Goal: Information Seeking & Learning: Learn about a topic

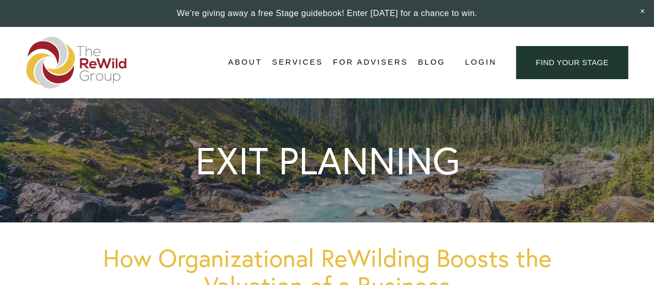
click at [373, 68] on link "For Advisers" at bounding box center [370, 63] width 75 height 16
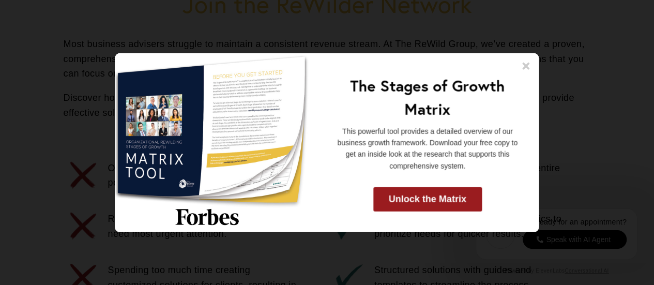
scroll to position [465, 0]
click at [526, 62] on icon at bounding box center [526, 65] width 10 height 10
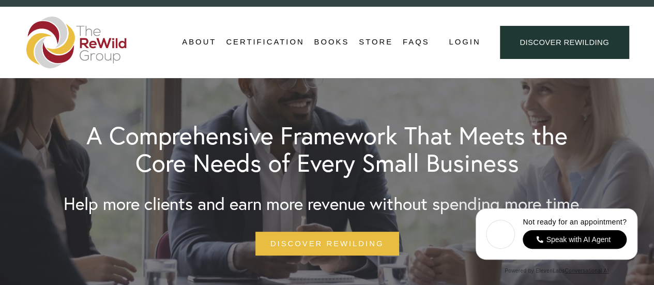
scroll to position [0, 0]
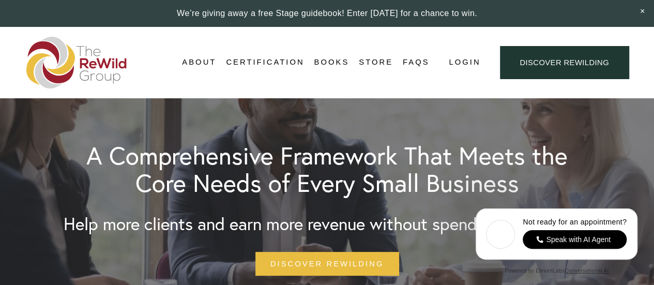
click at [0, 0] on link "Adviser Certification" at bounding box center [0, 0] width 0 height 0
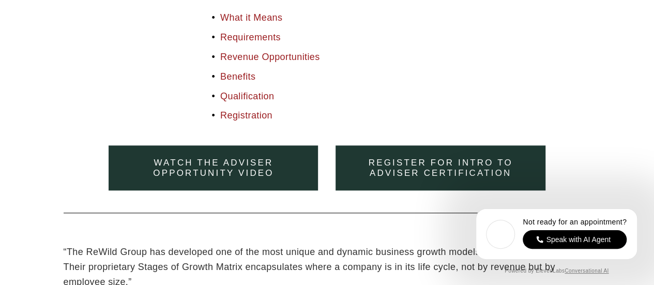
scroll to position [465, 0]
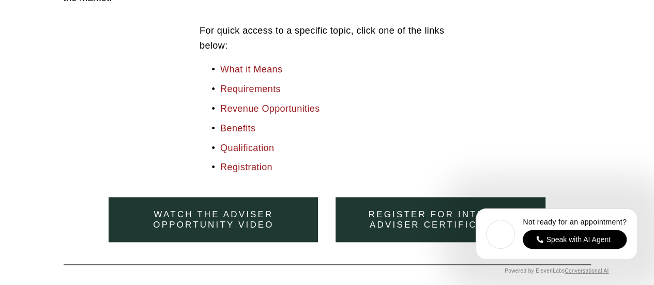
click at [235, 93] on link "Requirements" at bounding box center [250, 89] width 60 height 10
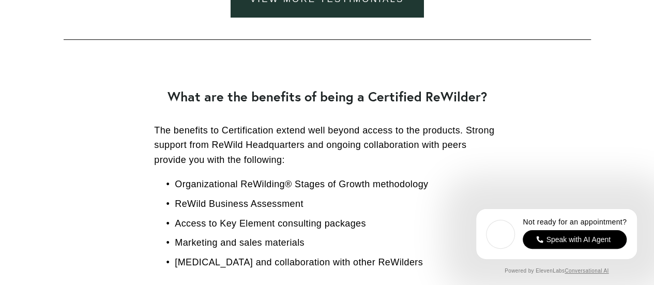
scroll to position [2119, 0]
